Goal: Information Seeking & Learning: Learn about a topic

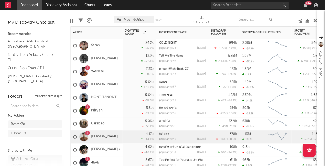
click at [88, 67] on div "1" at bounding box center [87, 67] width 5 height 5
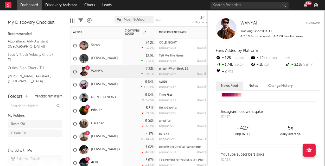
scroll to position [85, 0]
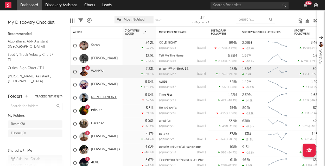
click at [111, 96] on link "NONT TANONT" at bounding box center [103, 97] width 25 height 4
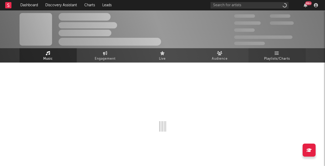
click at [278, 54] on icon at bounding box center [277, 53] width 4 height 4
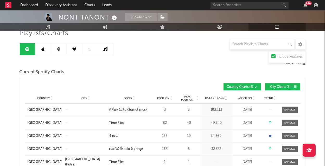
scroll to position [49, 0]
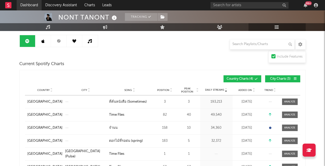
click at [28, 5] on link "Dashboard" at bounding box center [29, 5] width 25 height 10
